Goal: Navigation & Orientation: Find specific page/section

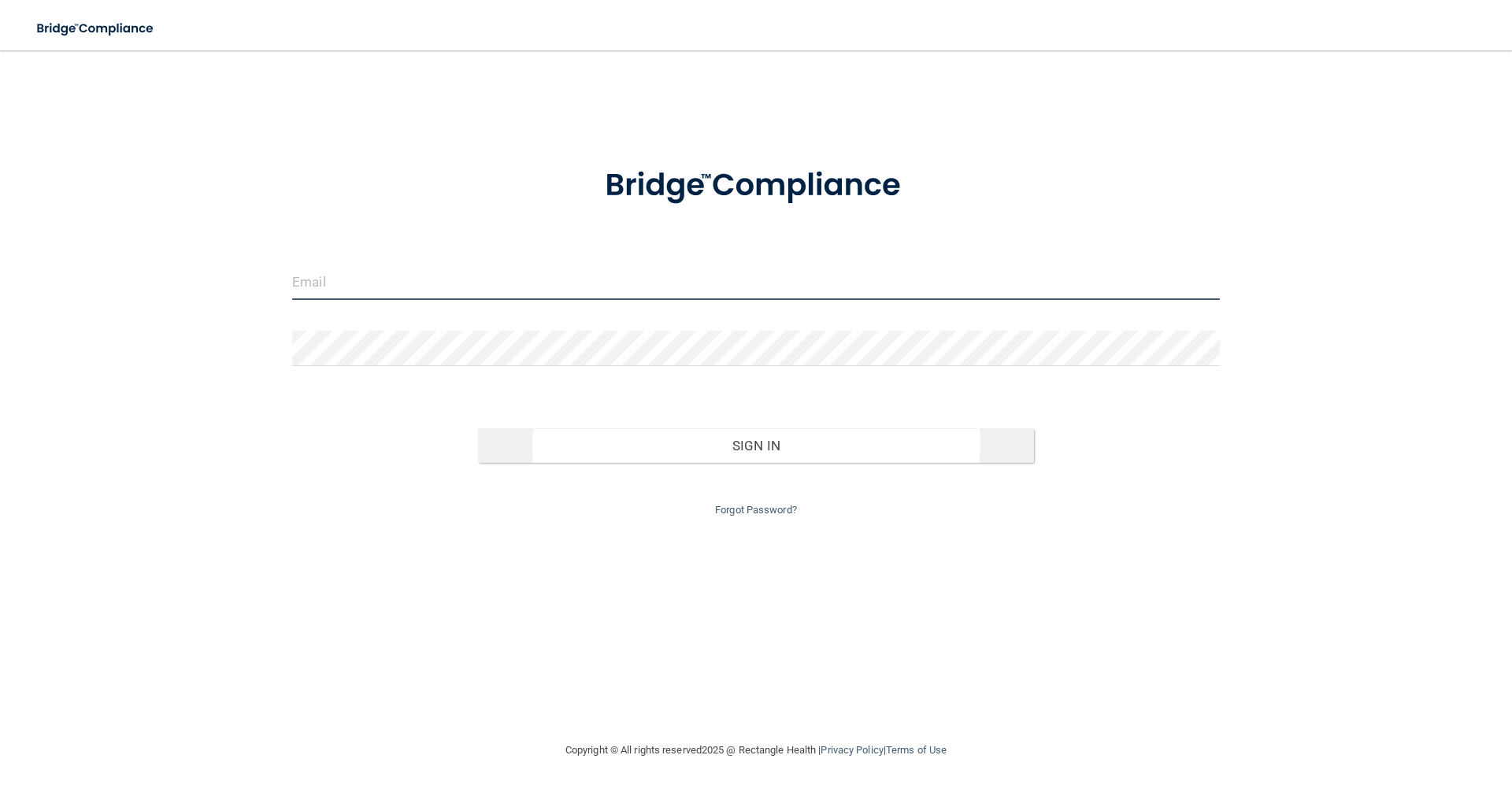
type input "[EMAIL_ADDRESS][DOMAIN_NAME]"
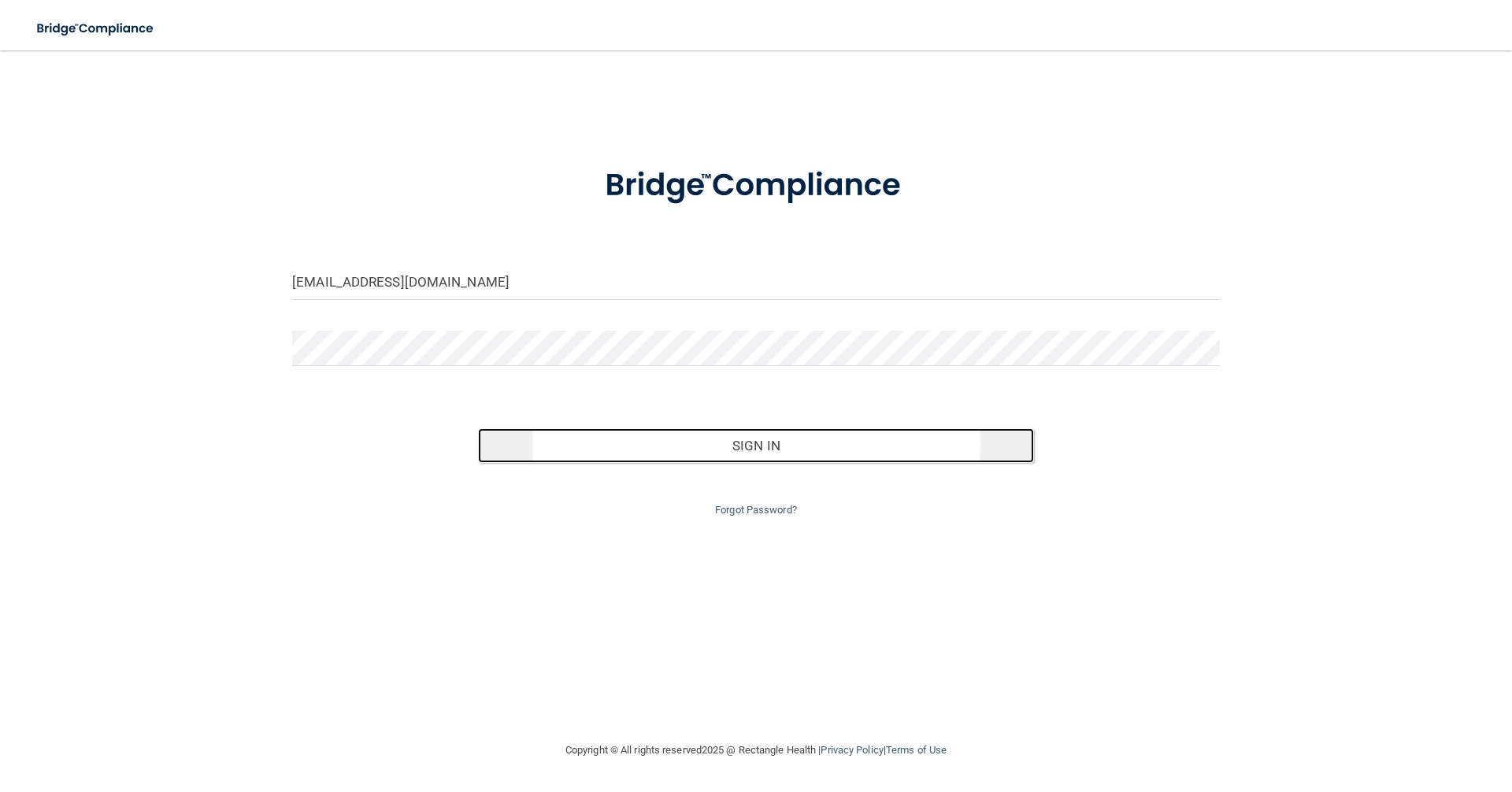
click at [799, 449] on button "Sign In" at bounding box center [756, 445] width 556 height 35
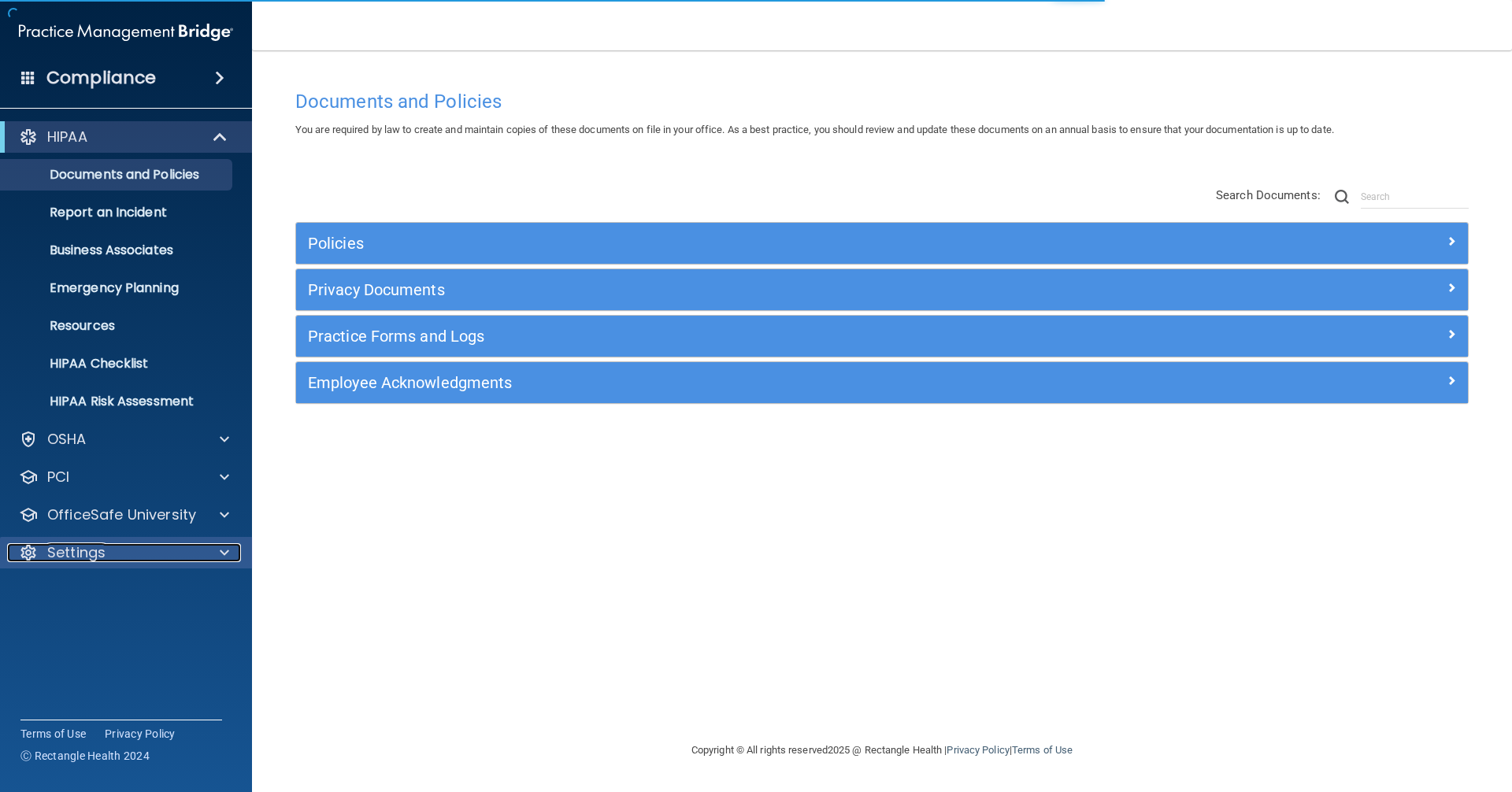
click at [144, 559] on div "Settings" at bounding box center [104, 553] width 196 height 19
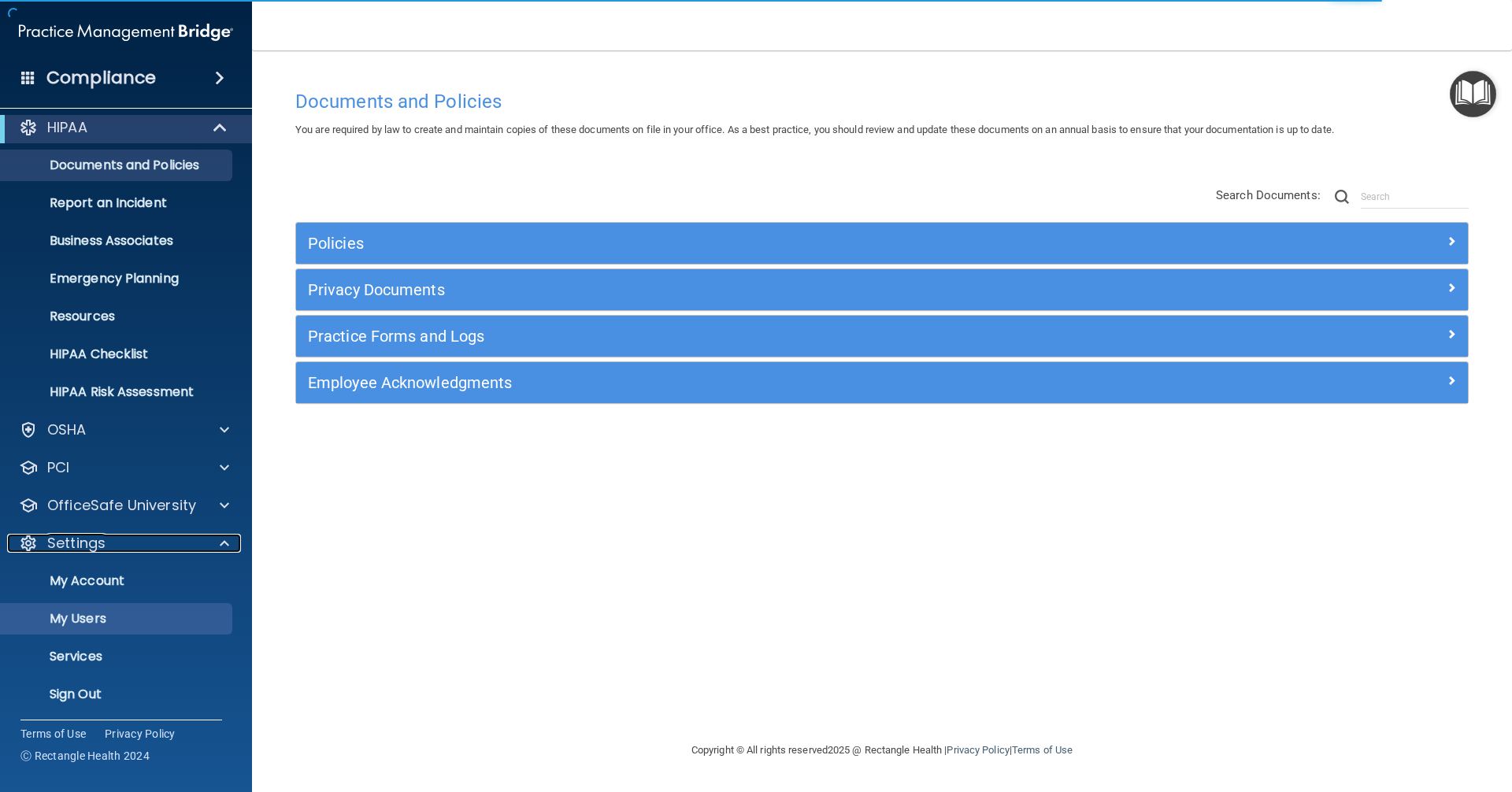
scroll to position [13, 0]
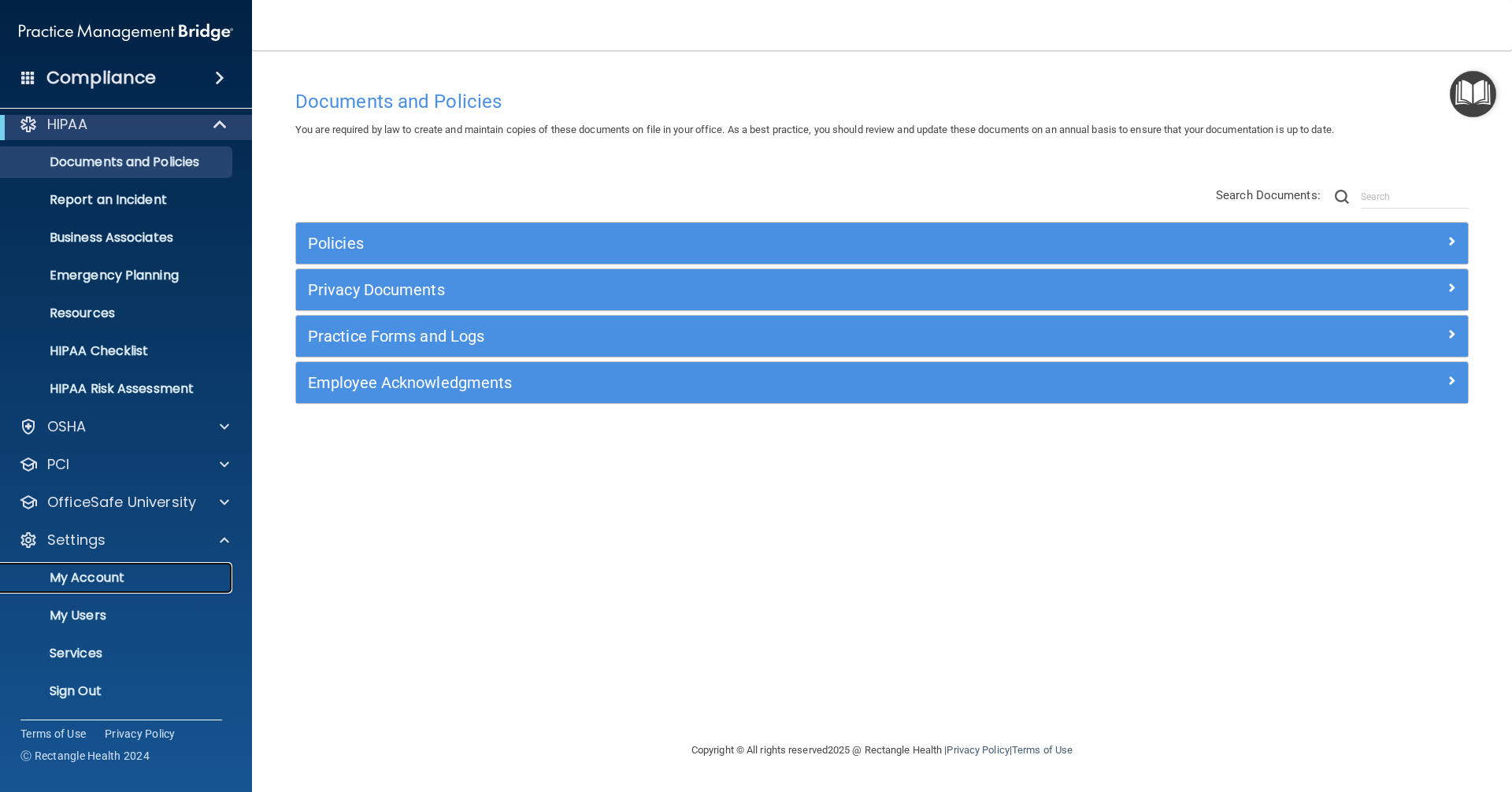
click at [116, 570] on p "My Account" at bounding box center [117, 578] width 215 height 16
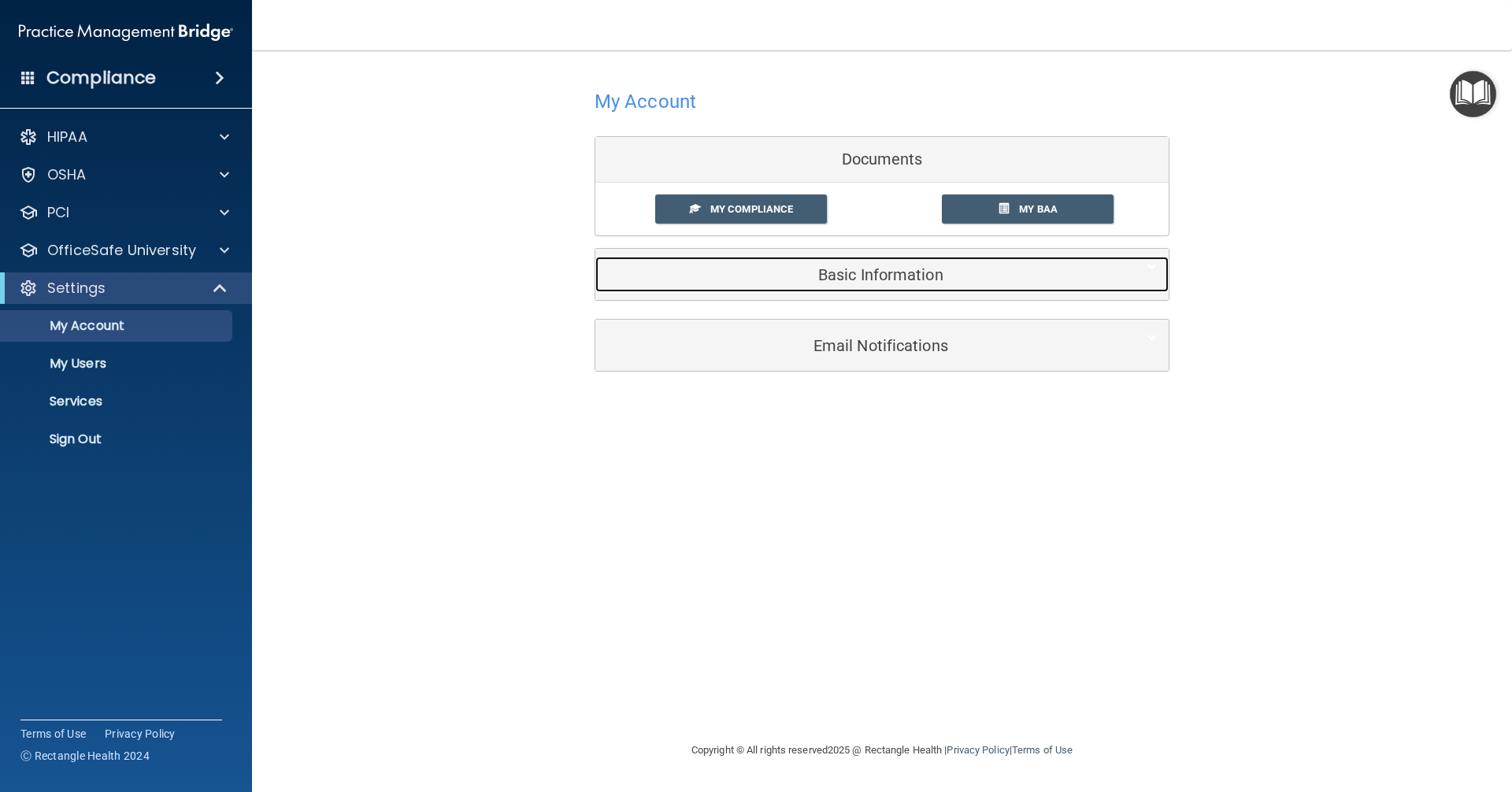
click at [791, 283] on div "Basic Information" at bounding box center [857, 274] width 526 height 36
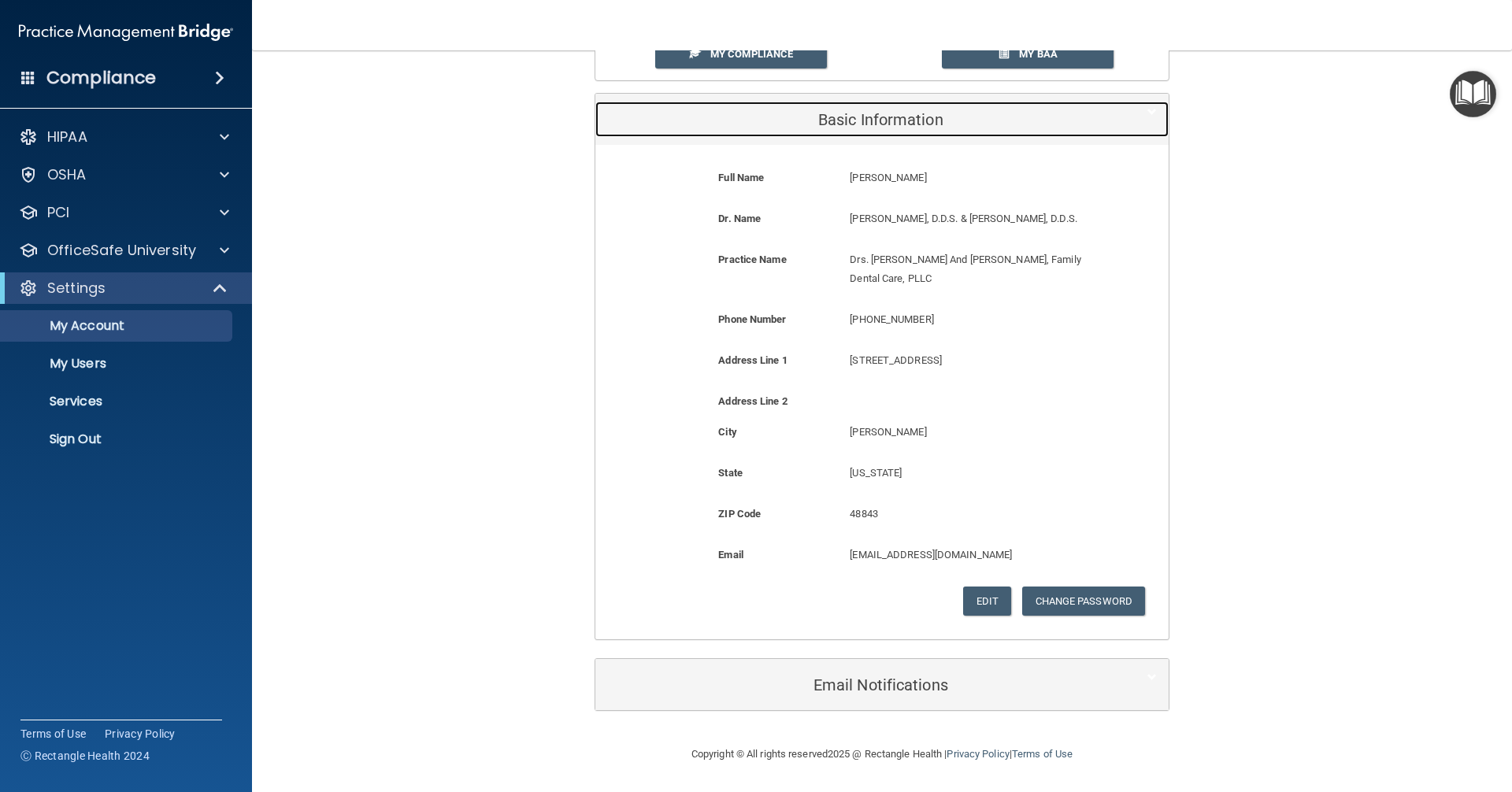
scroll to position [174, 0]
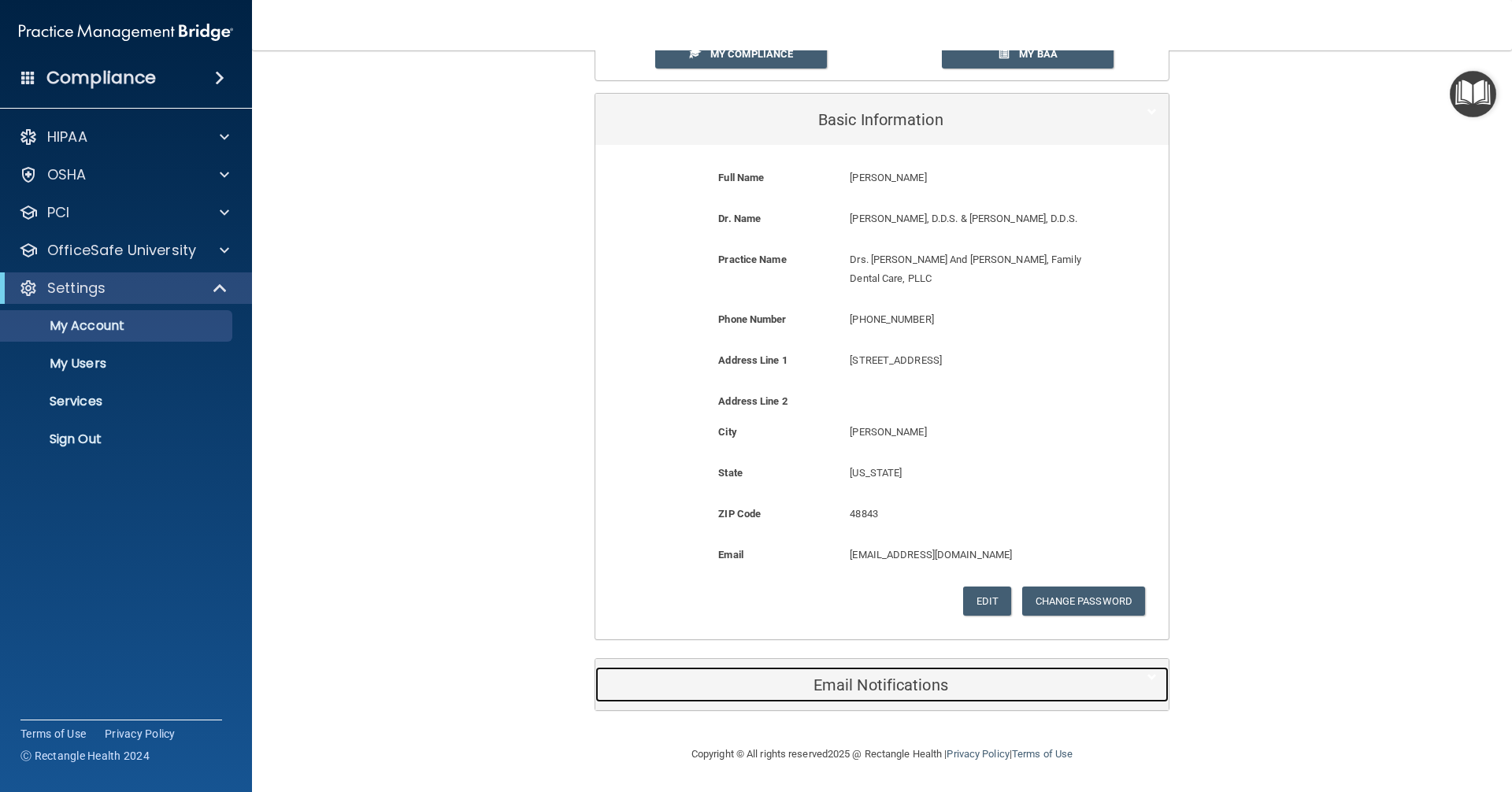
click at [826, 689] on h5 "Email Notifications" at bounding box center [857, 685] width 502 height 17
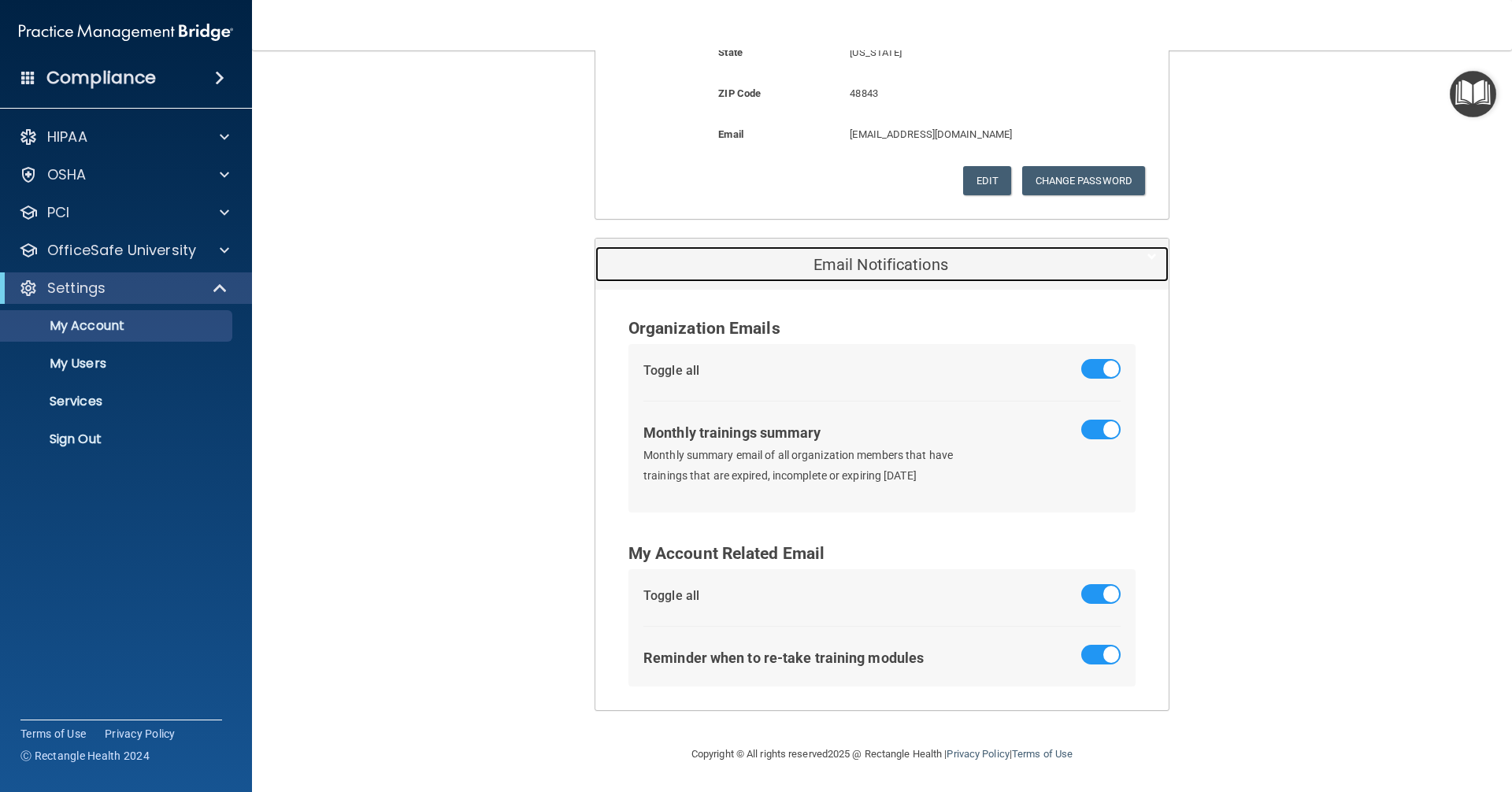
scroll to position [594, 0]
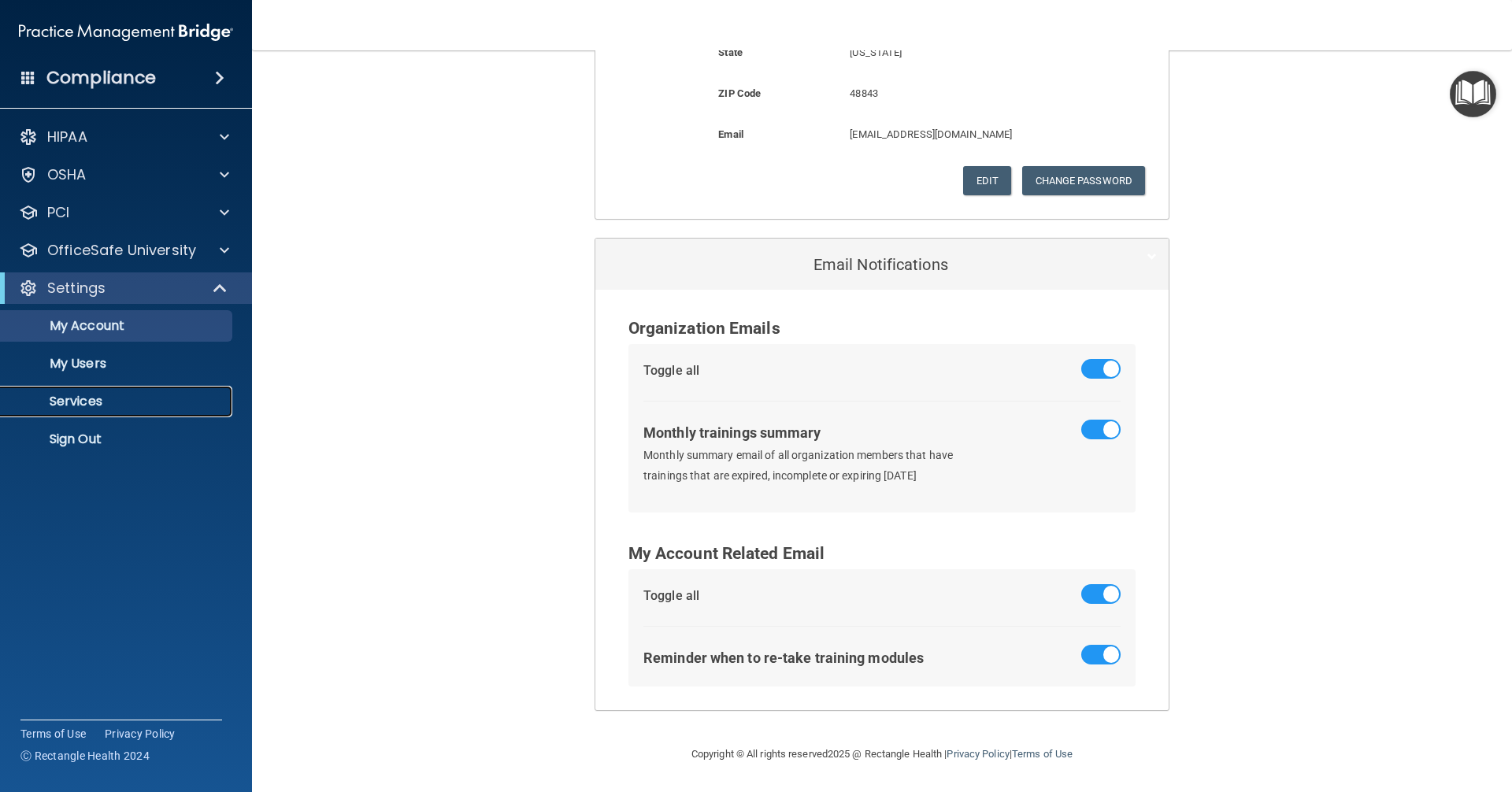
click at [132, 404] on p "Services" at bounding box center [117, 401] width 215 height 16
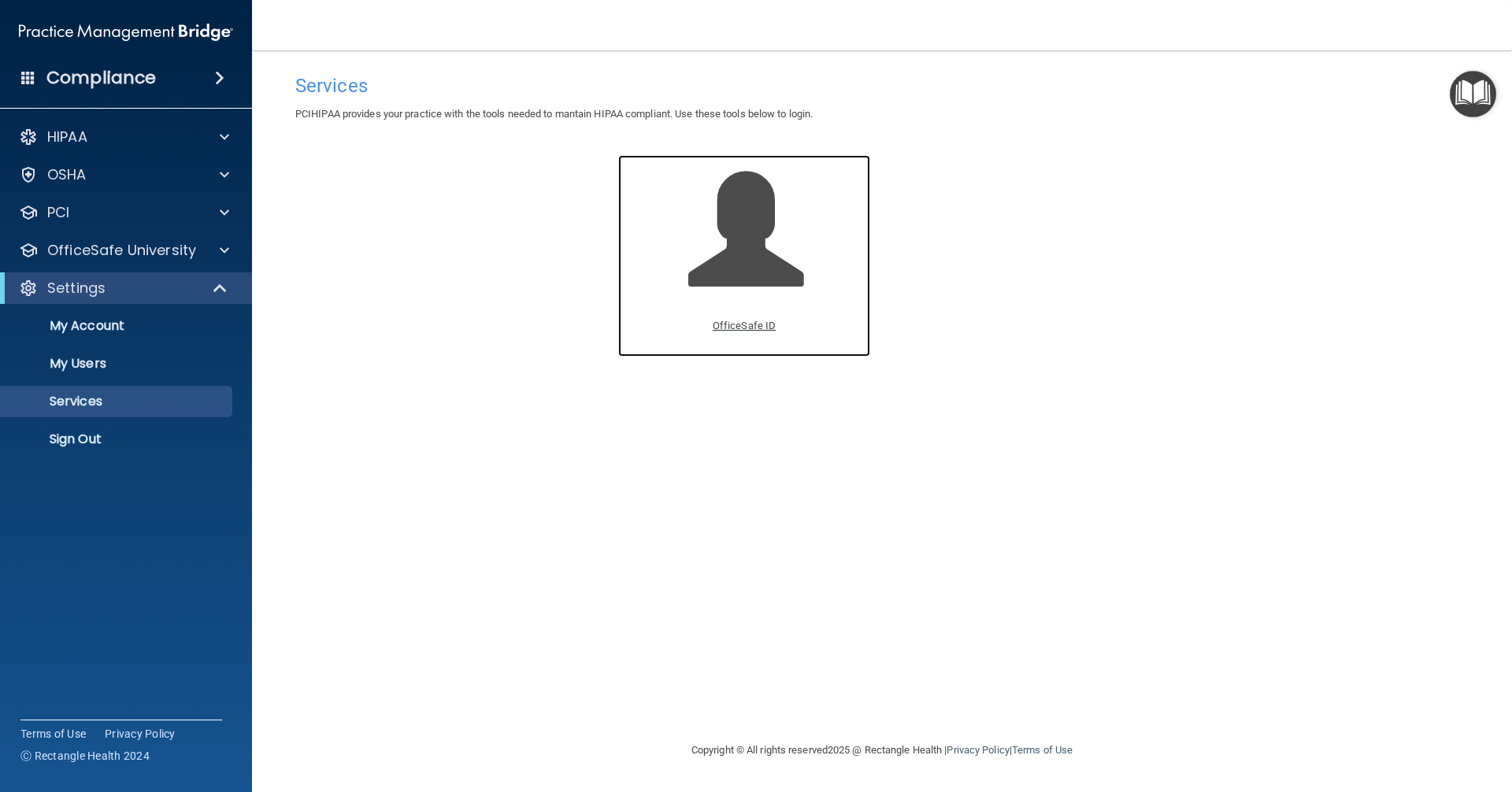
click at [758, 252] on span at bounding box center [763, 241] width 150 height 138
click at [129, 361] on p "My Users" at bounding box center [117, 364] width 215 height 16
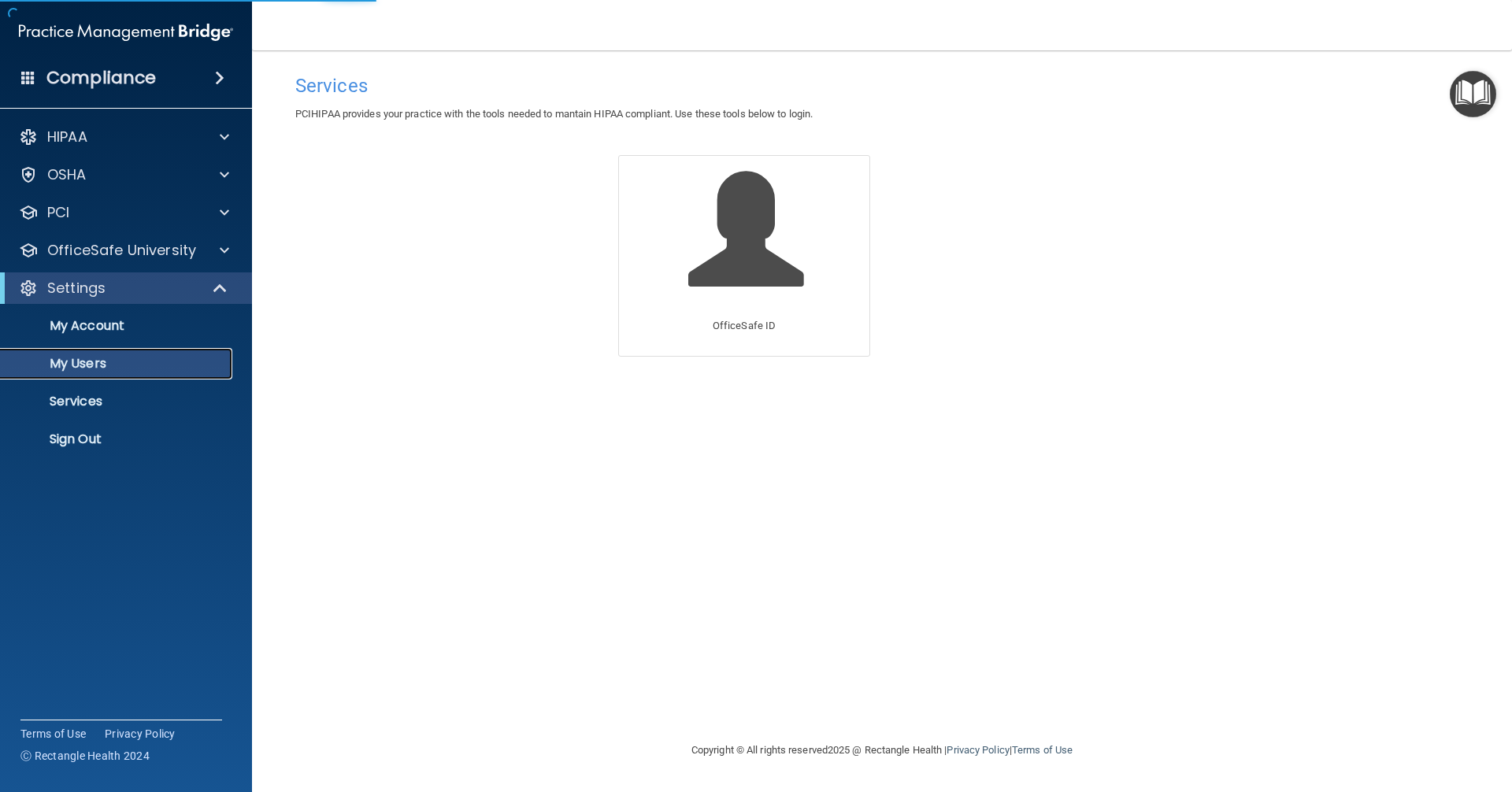
select select "20"
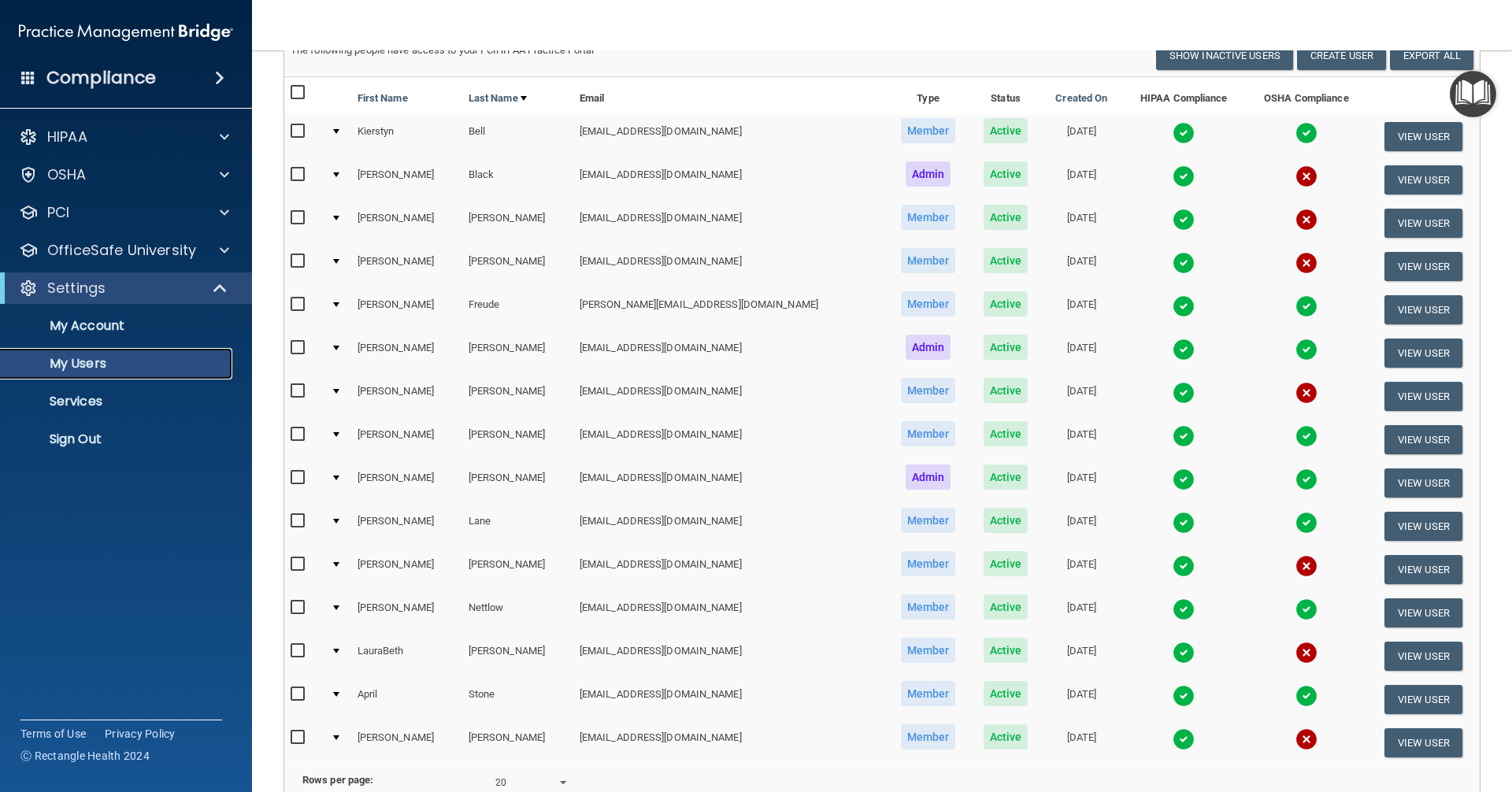
scroll to position [294, 0]
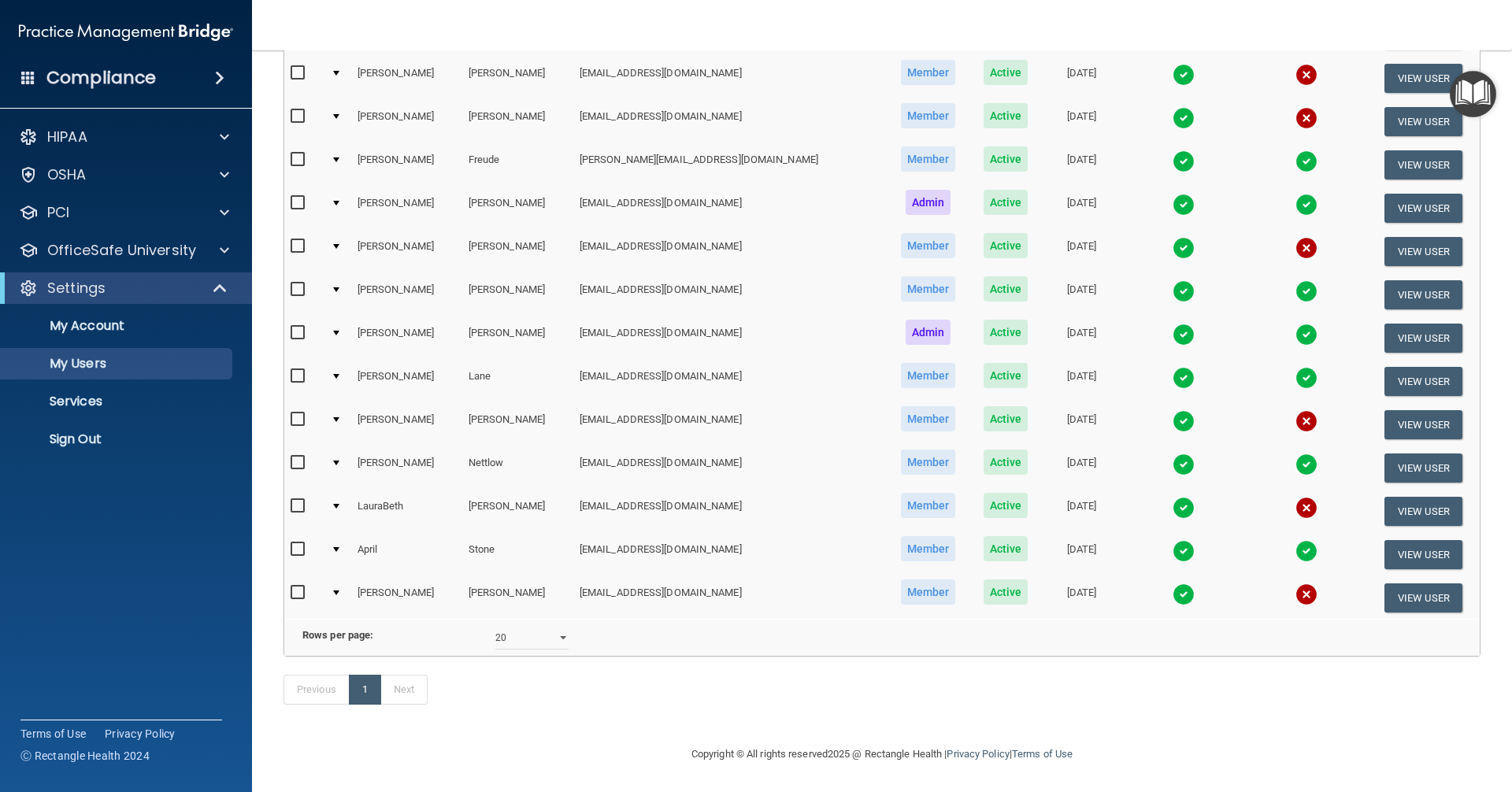
click at [1207, 746] on footer "Copyright © All rights reserved 2025 @ Rectangle Health | Privacy Policy | Term…" at bounding box center [881, 753] width 1197 height 48
click at [112, 396] on p "Services" at bounding box center [117, 401] width 215 height 16
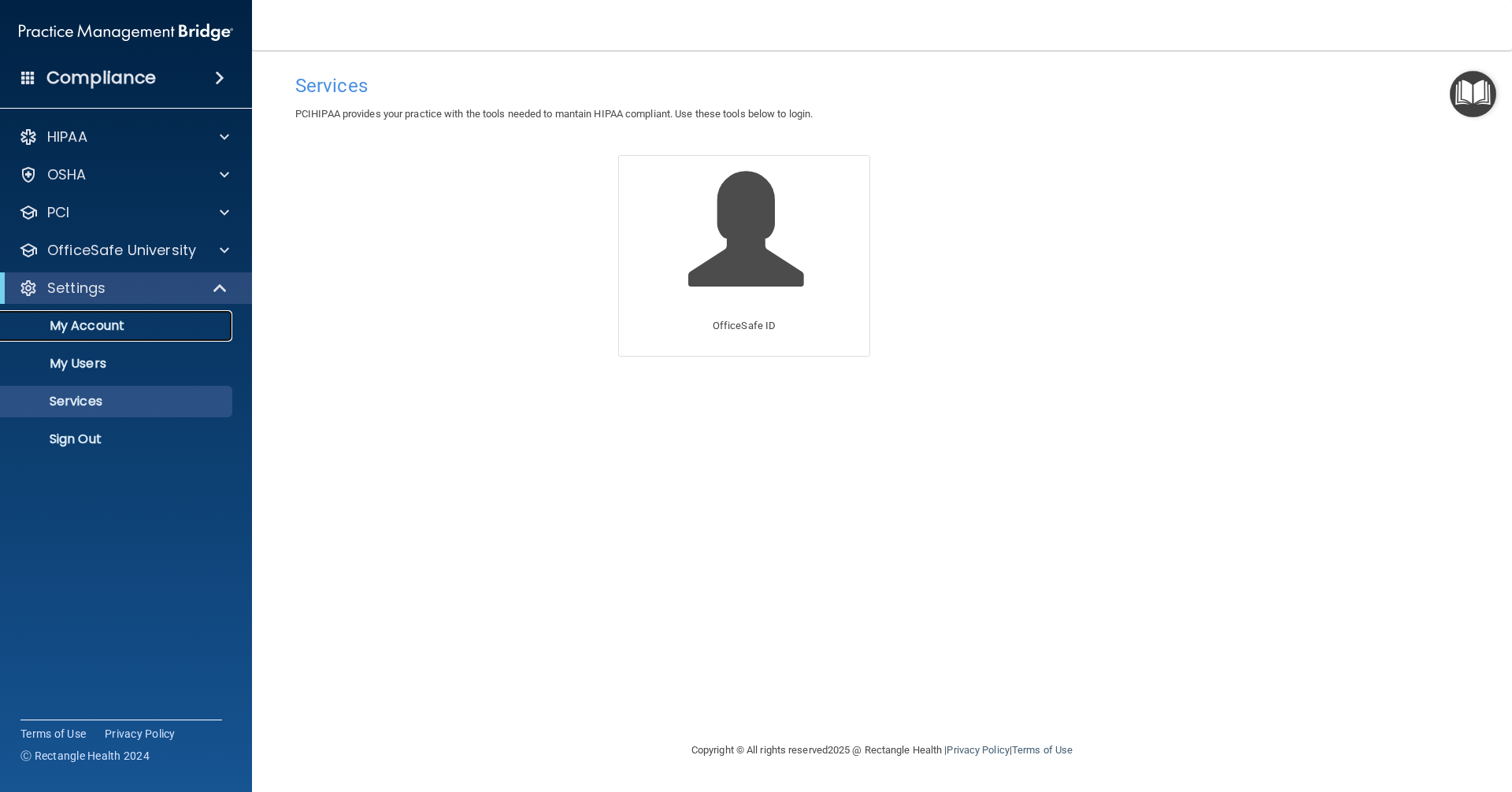
click at [132, 330] on p "My Account" at bounding box center [117, 326] width 215 height 16
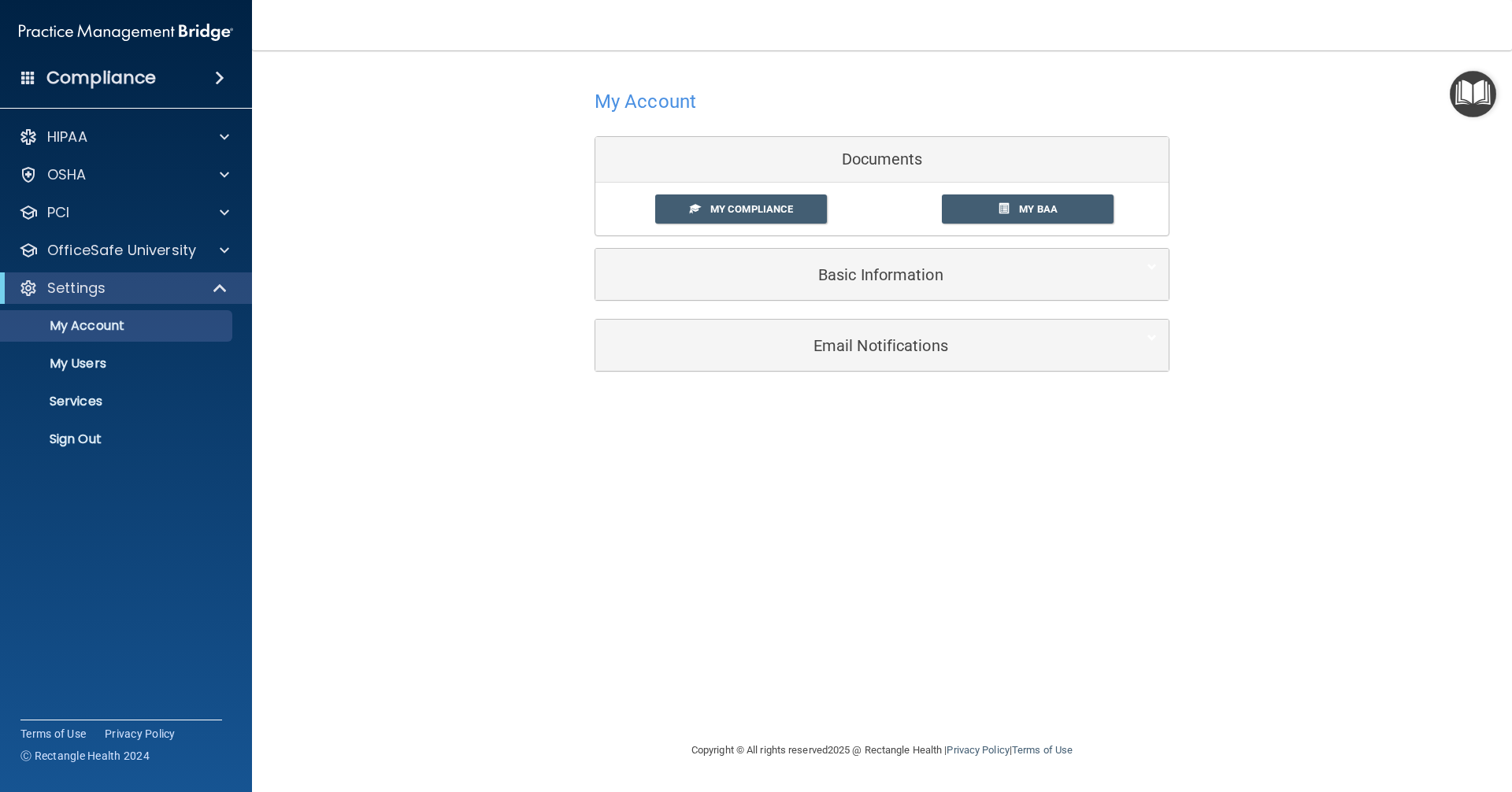
click at [181, 75] on div "Compliance" at bounding box center [126, 78] width 252 height 35
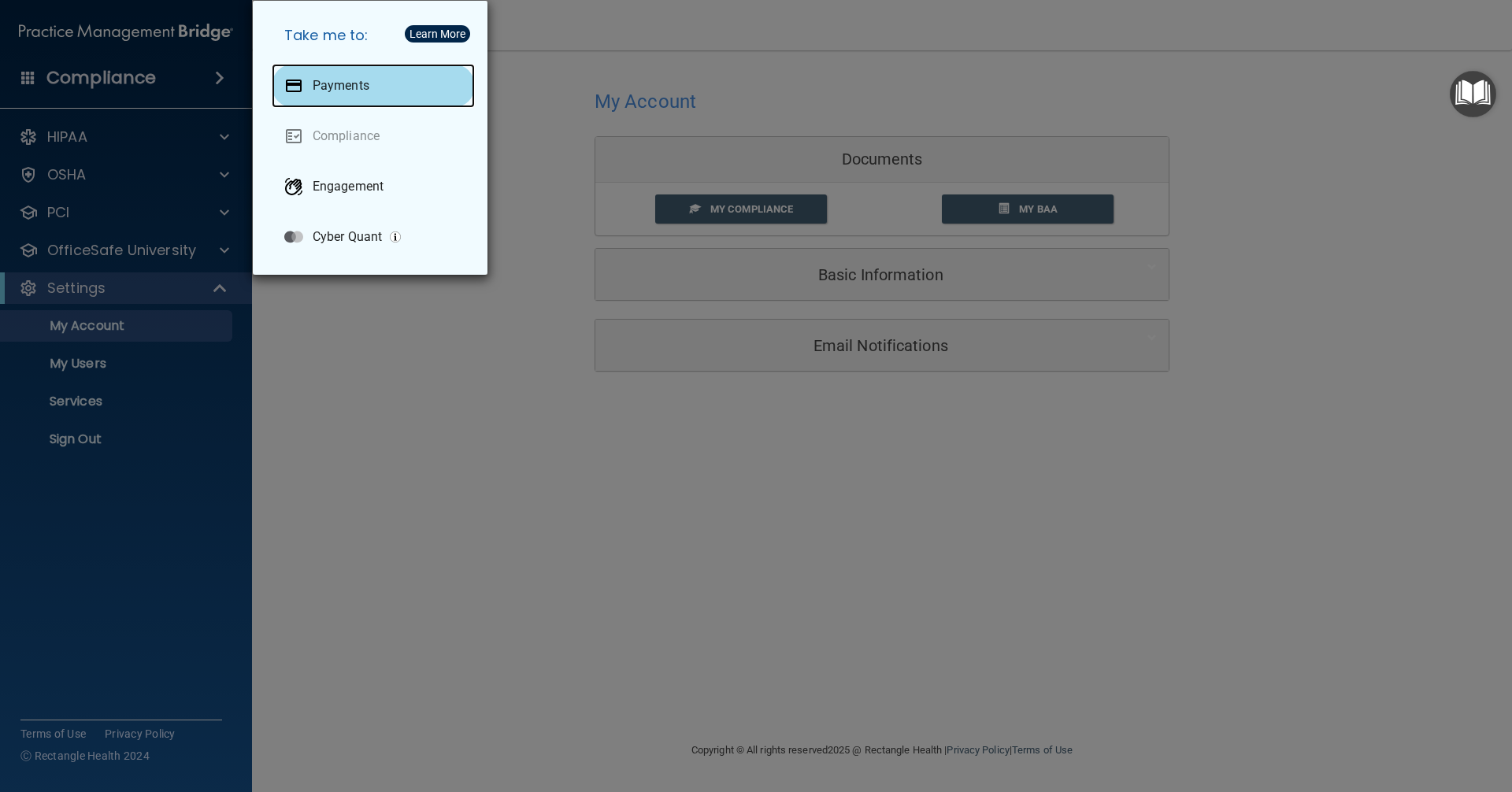
click at [368, 88] on p "Payments" at bounding box center [341, 85] width 57 height 16
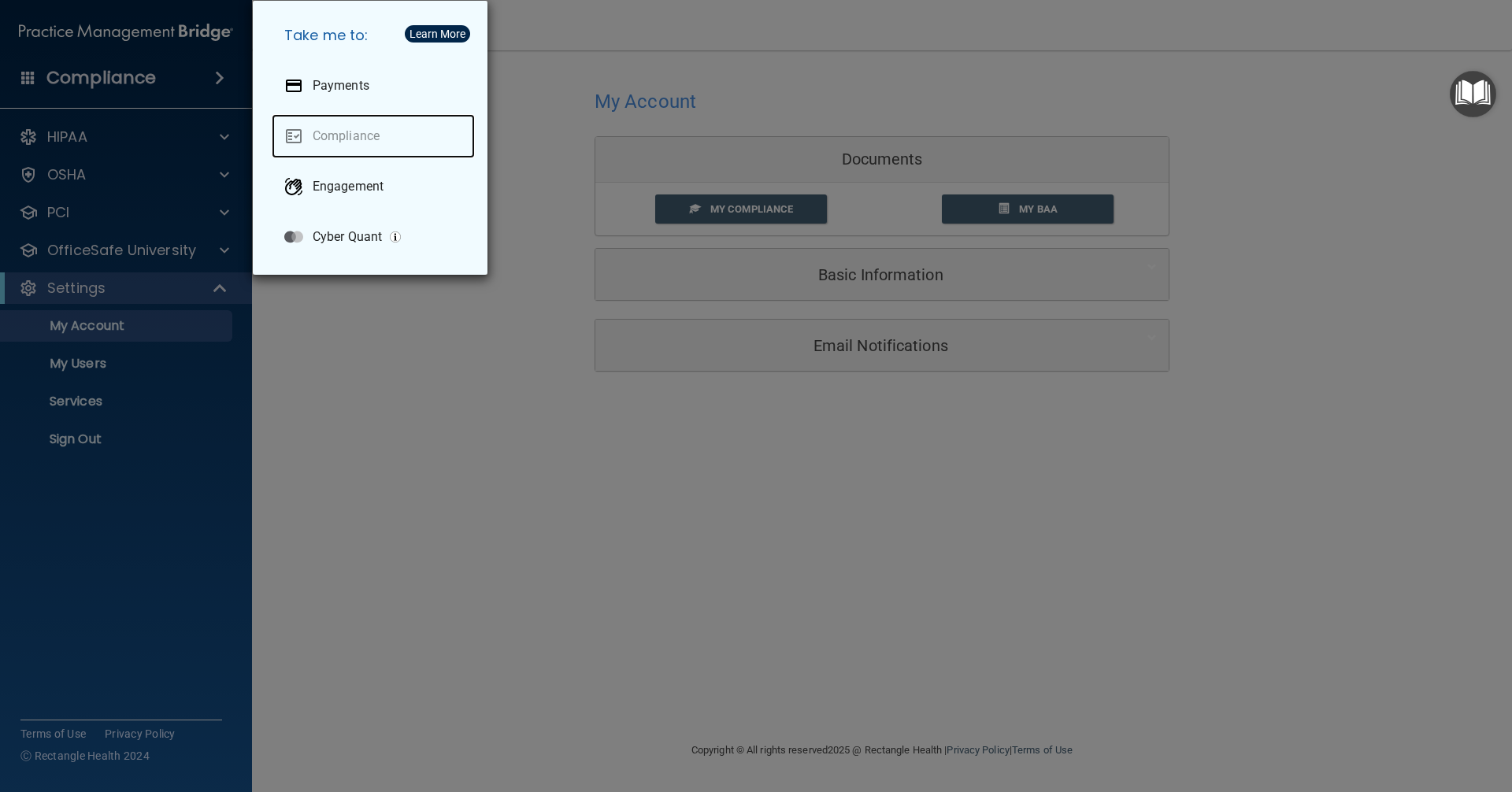
click at [356, 136] on link "Compliance" at bounding box center [373, 136] width 203 height 44
click at [548, 648] on div "Take me to: Payments Compliance Engagement Cyber Quant" at bounding box center [756, 396] width 1512 height 792
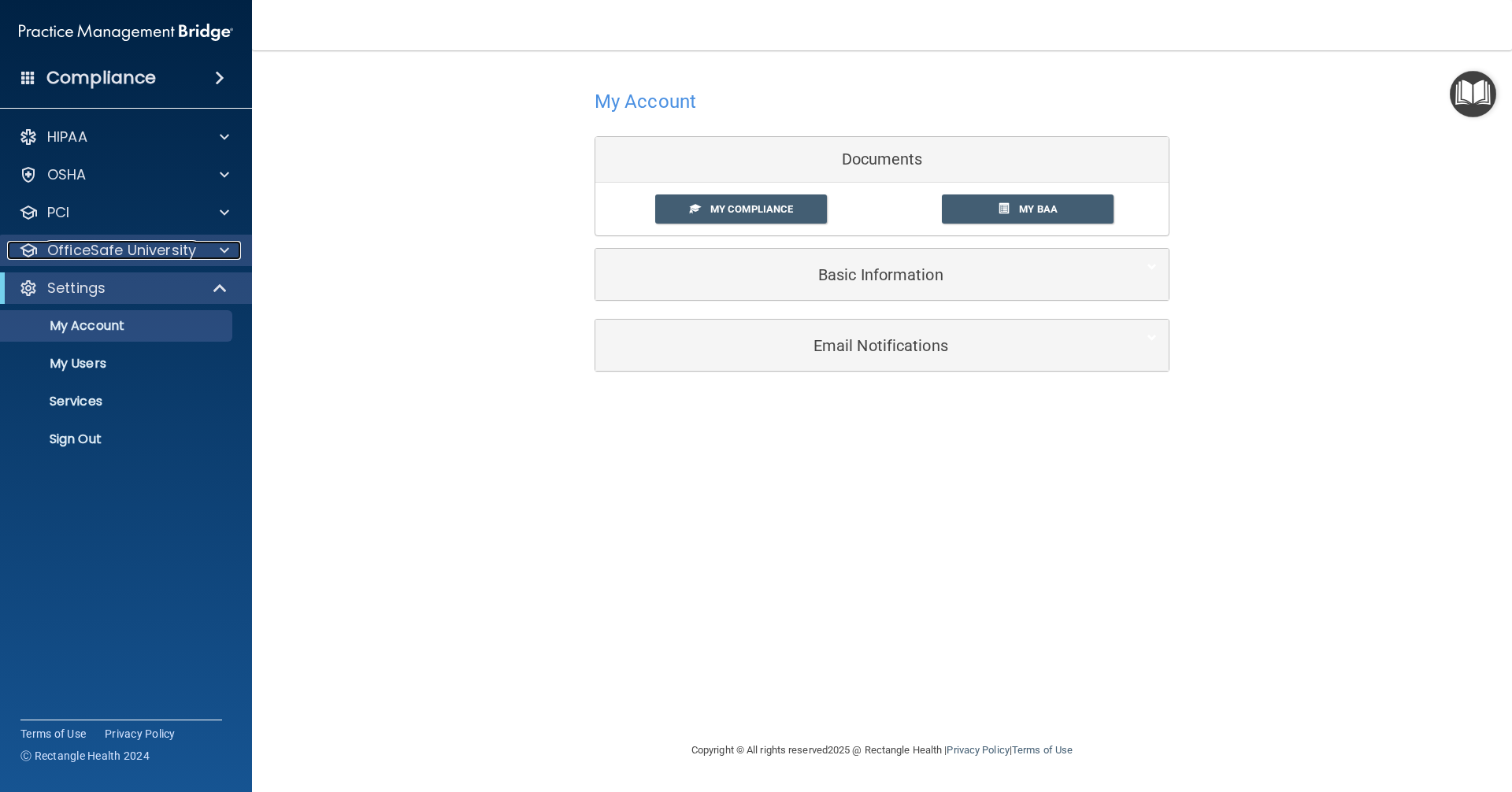
click at [207, 254] on div at bounding box center [223, 249] width 40 height 19
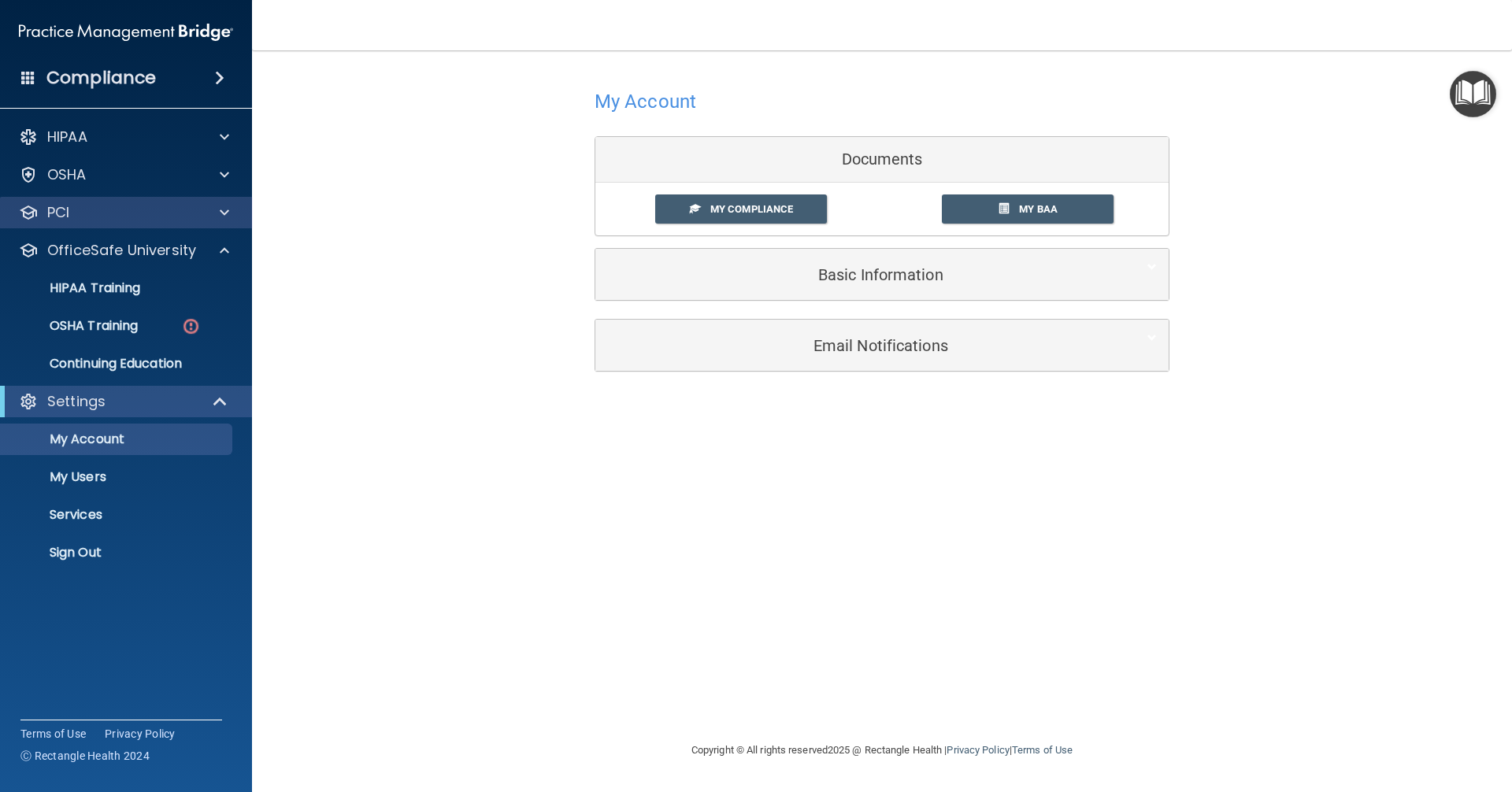
click at [201, 198] on div "PCI" at bounding box center [126, 213] width 252 height 32
click at [223, 211] on span at bounding box center [225, 212] width 10 height 19
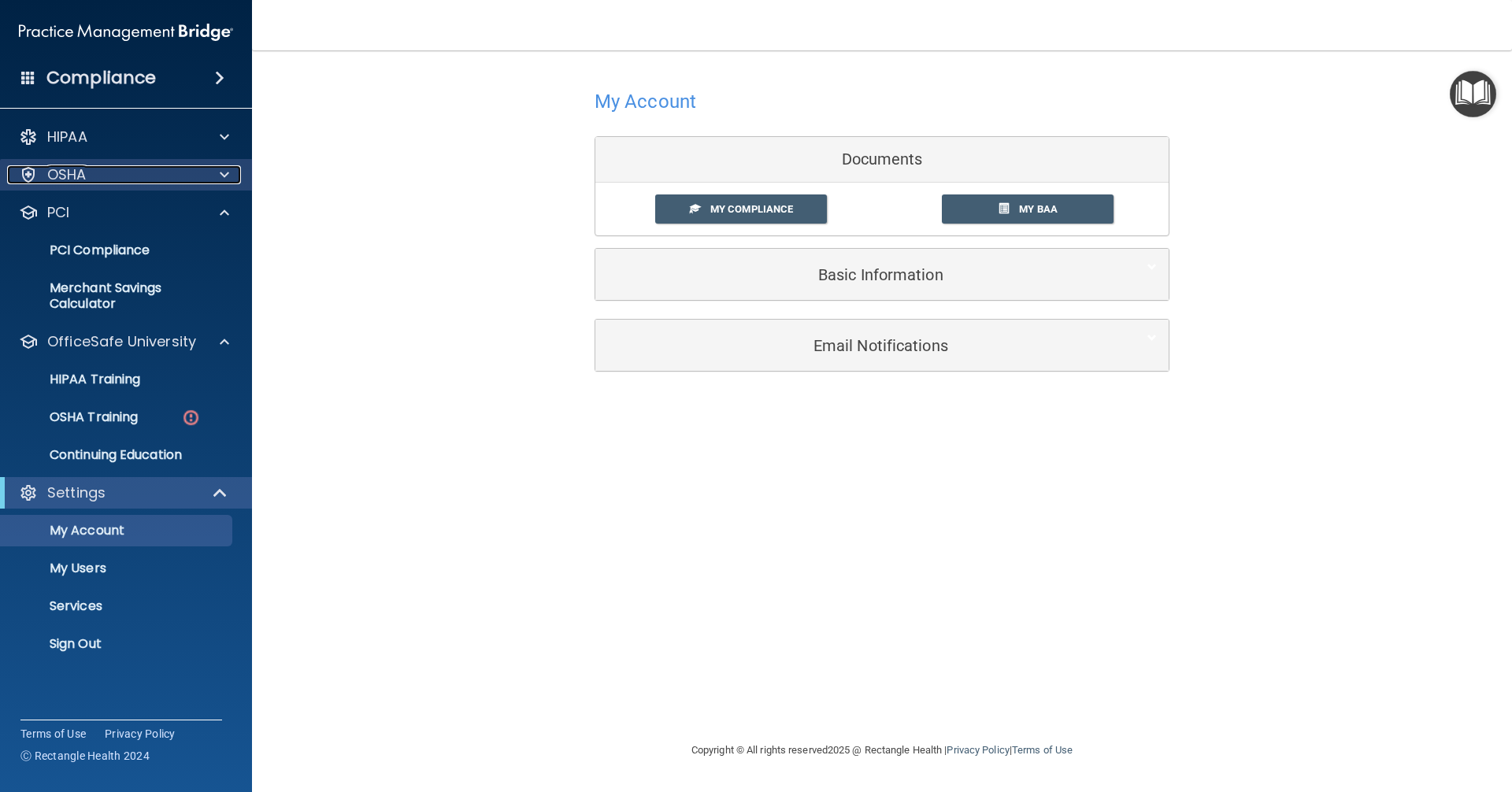
click at [220, 169] on span at bounding box center [225, 174] width 10 height 19
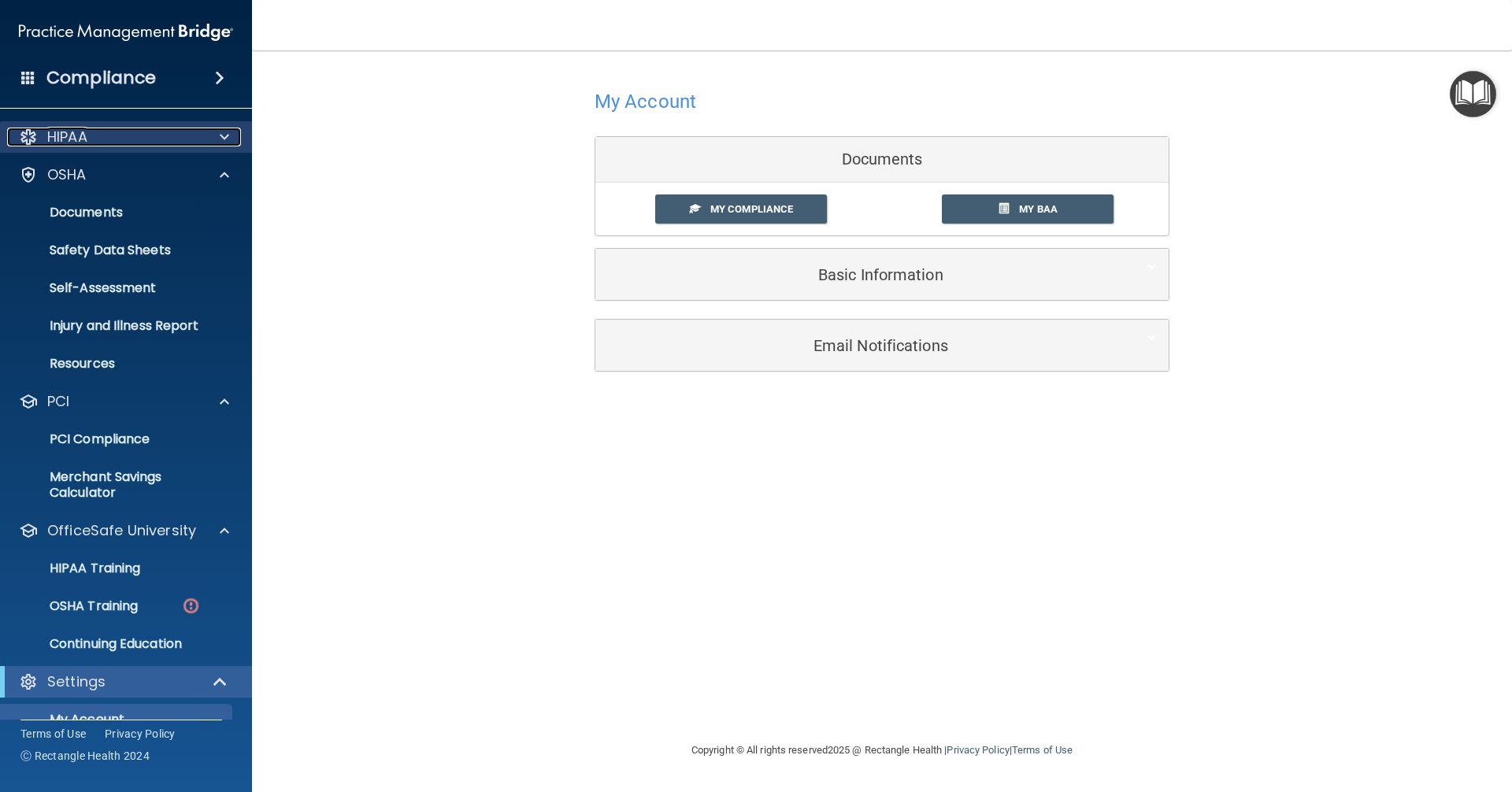
click at [225, 132] on span at bounding box center [225, 136] width 10 height 19
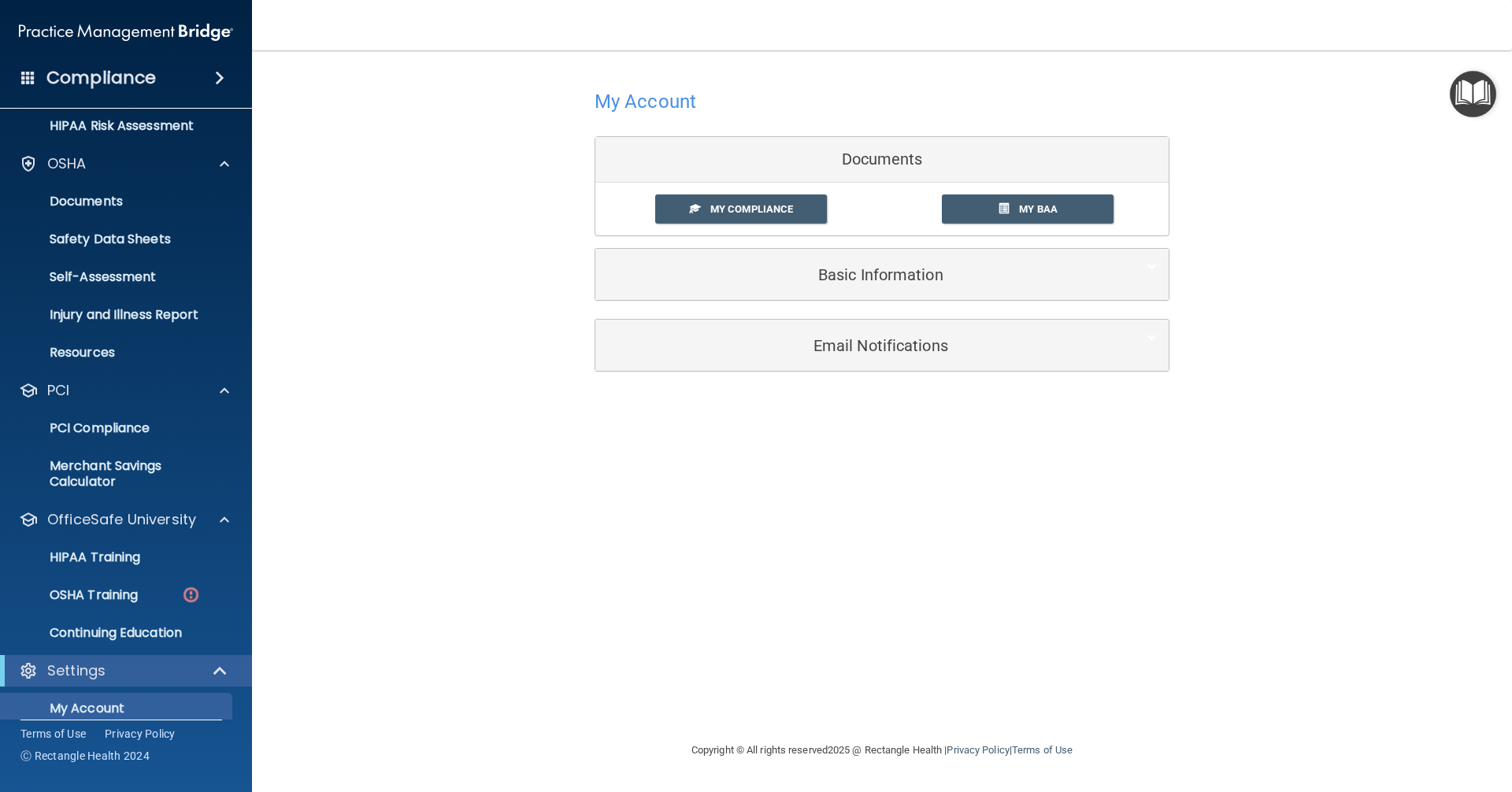
scroll to position [406, 0]
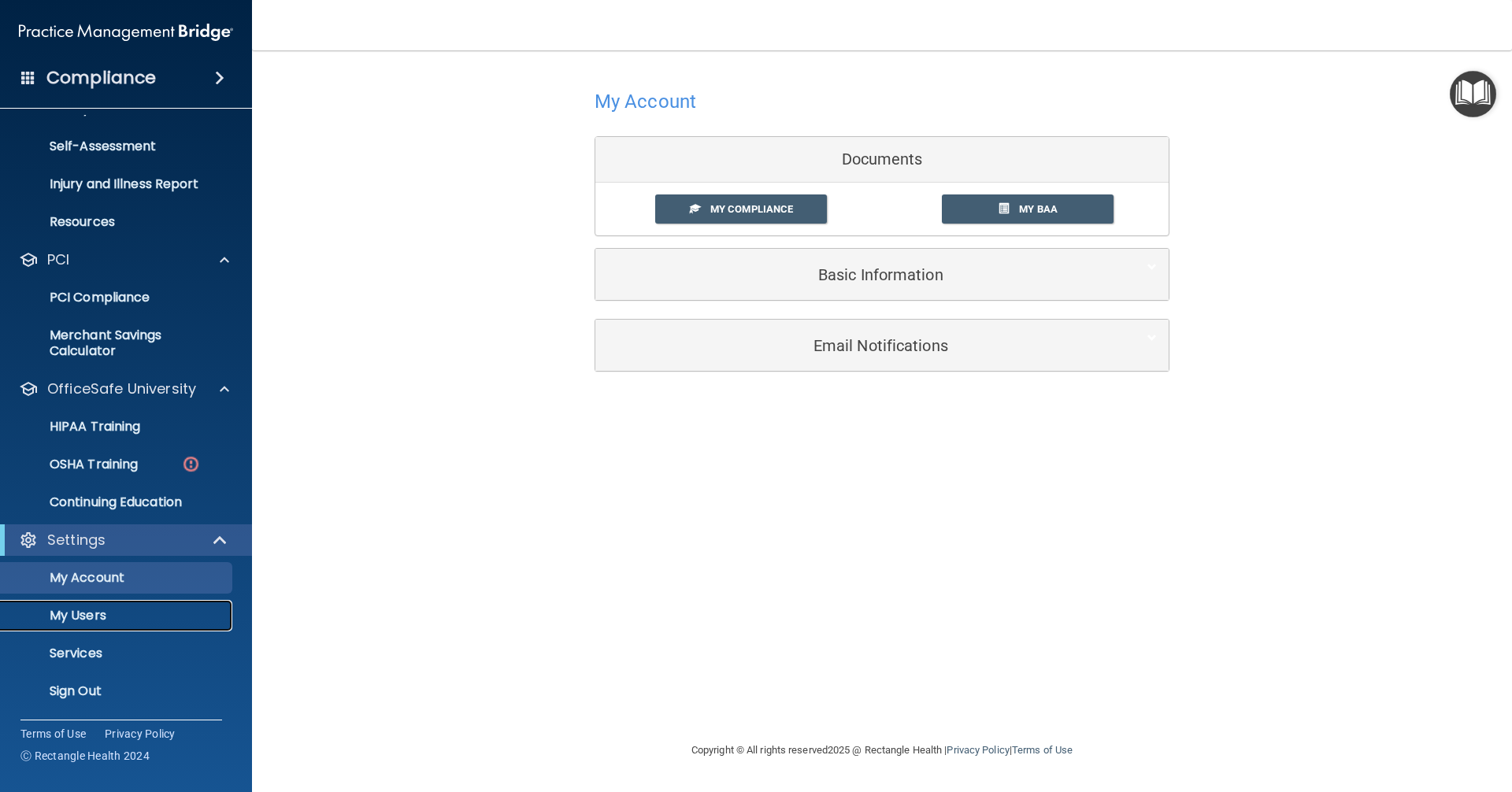
click at [119, 621] on p "My Users" at bounding box center [117, 616] width 215 height 16
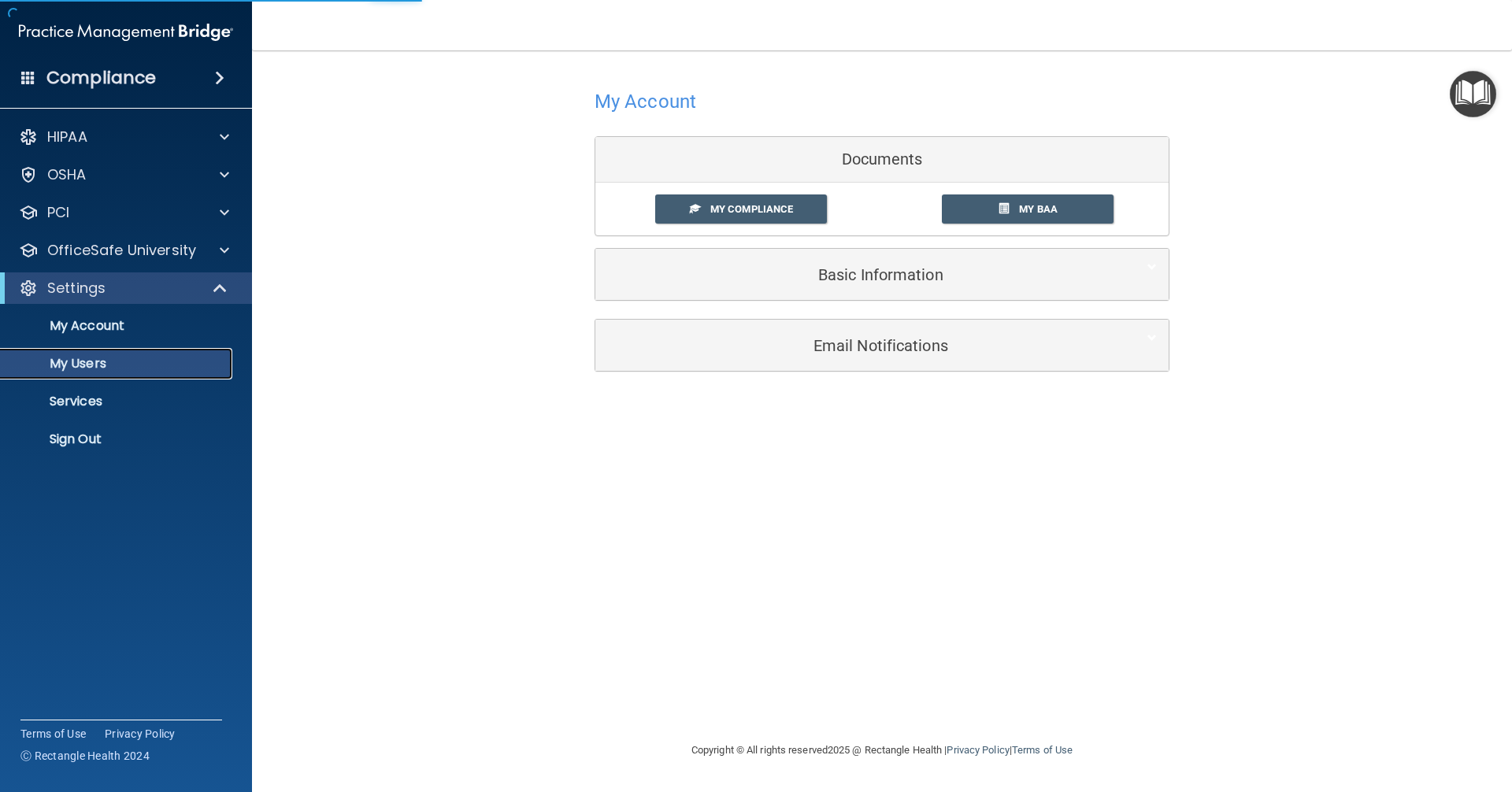
select select "20"
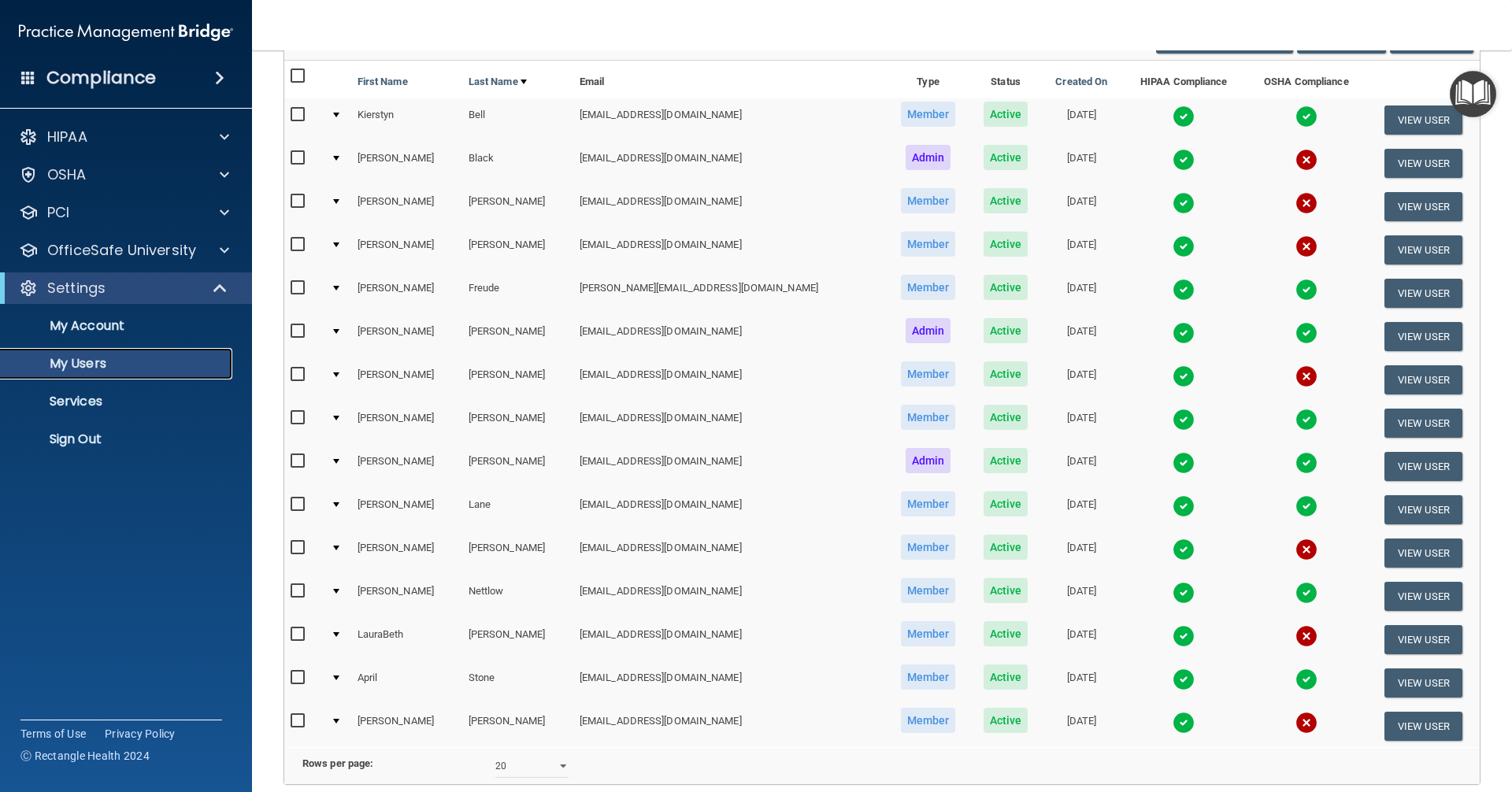
scroll to position [294, 0]
